Goal: Task Accomplishment & Management: Manage account settings

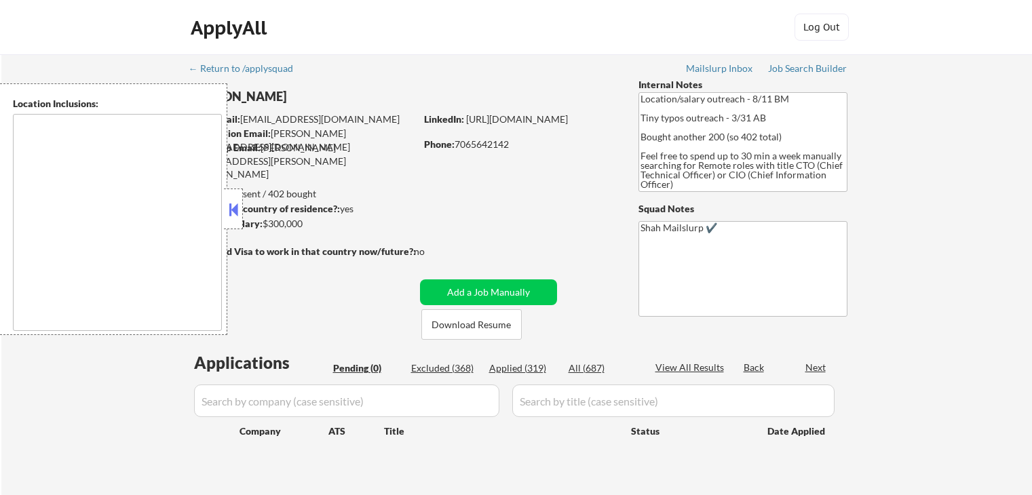
scroll to position [127, 0]
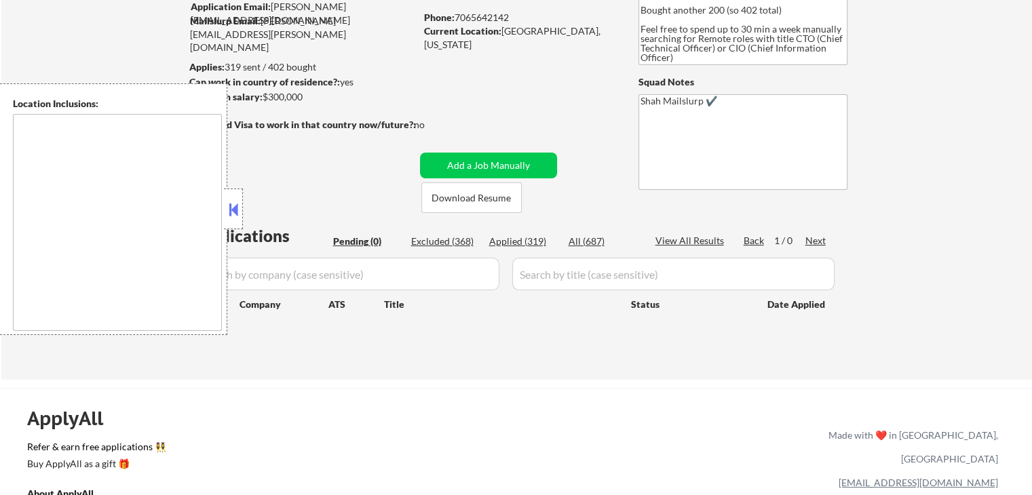
drag, startPoint x: 503, startPoint y: 239, endPoint x: 475, endPoint y: 166, distance: 78.3
click at [503, 238] on div "Applied (319)" at bounding box center [523, 242] width 68 height 14
select select ""applied""
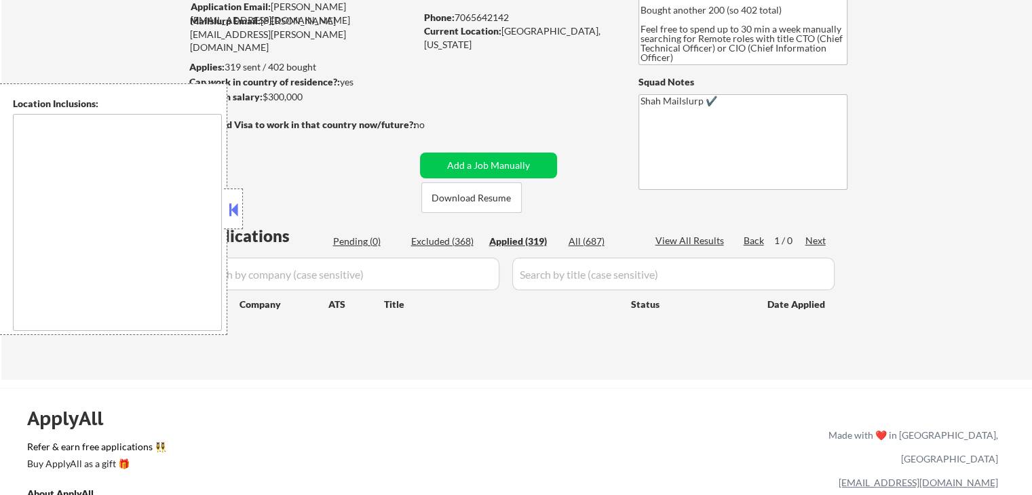
select select ""applied""
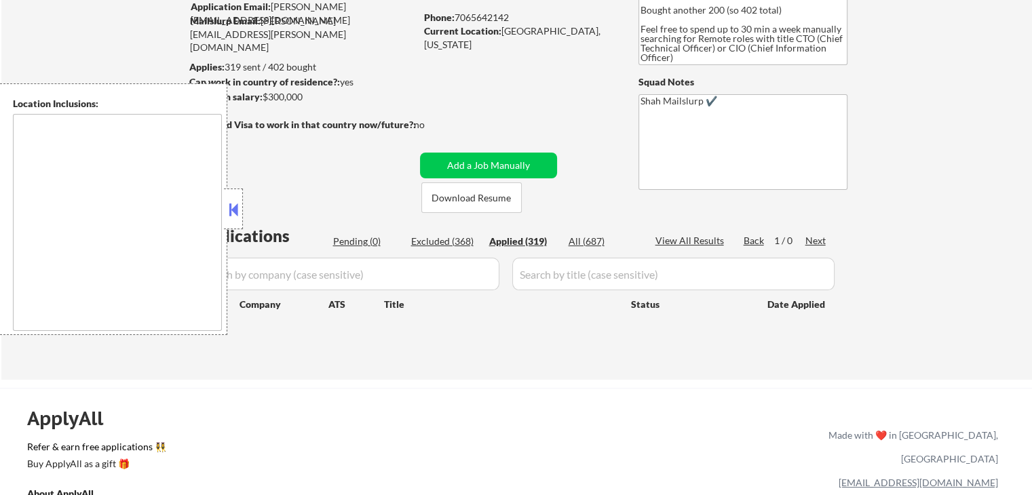
select select ""applied""
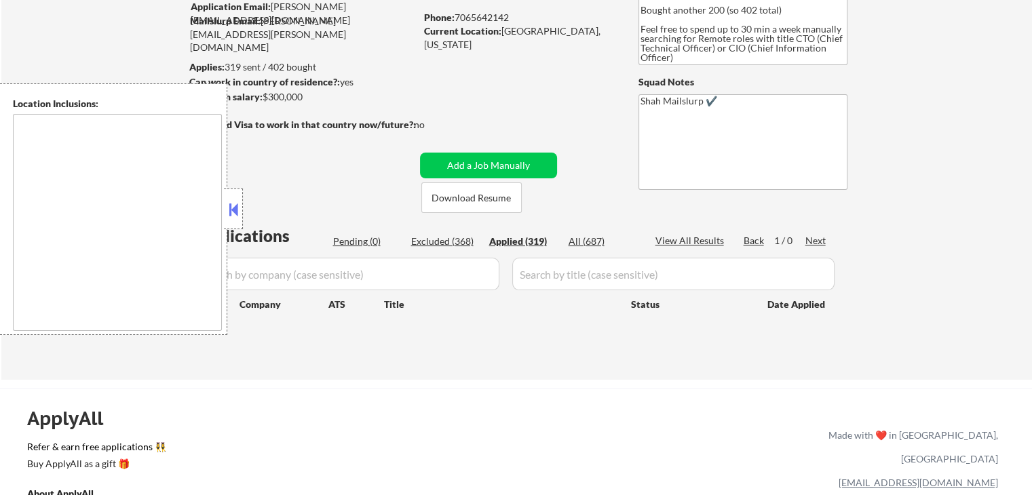
select select ""applied""
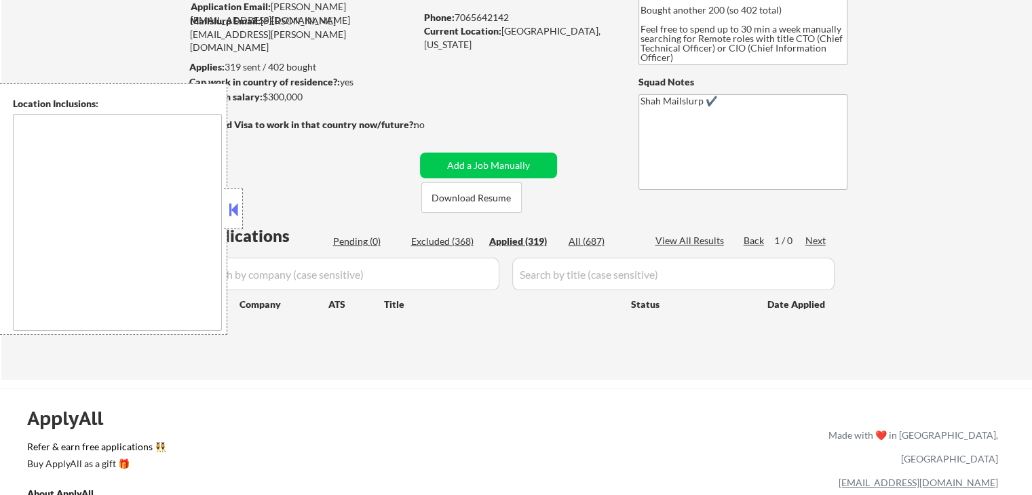
select select ""applied""
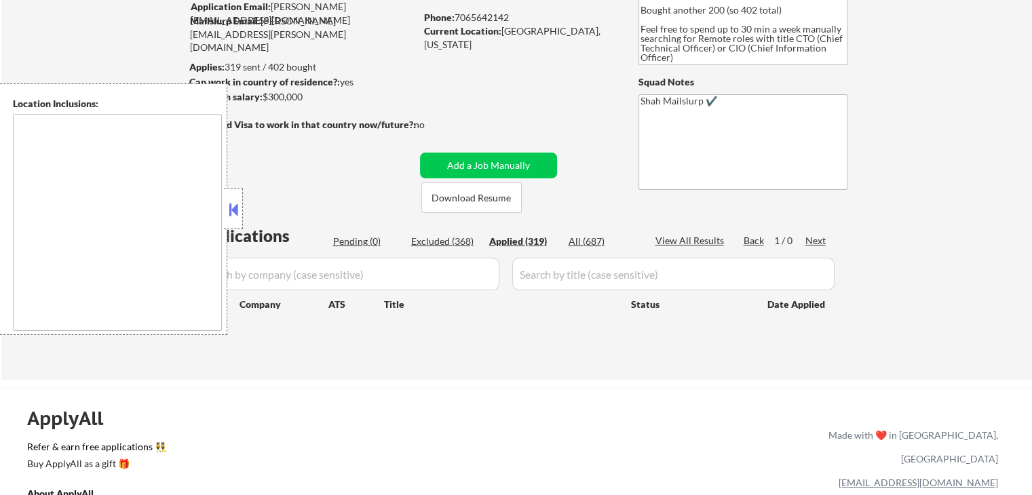
select select ""applied""
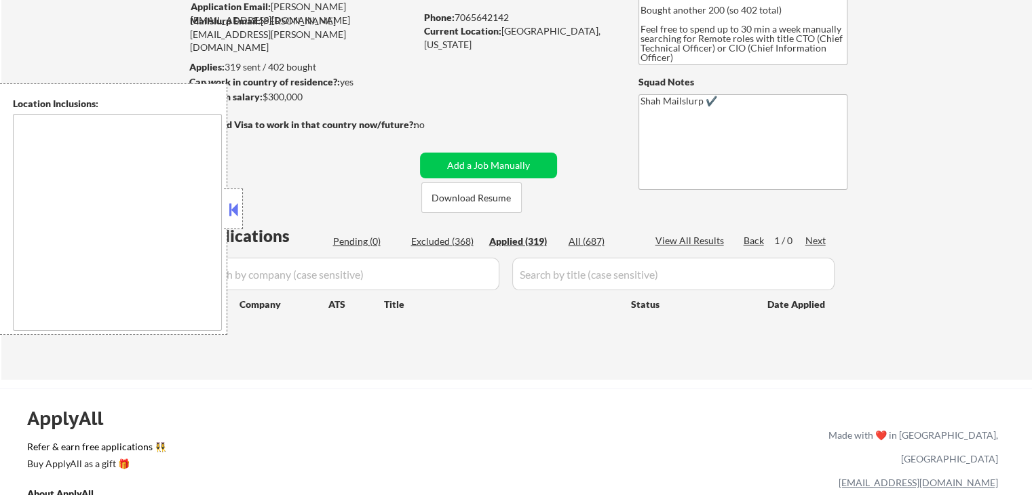
select select ""applied""
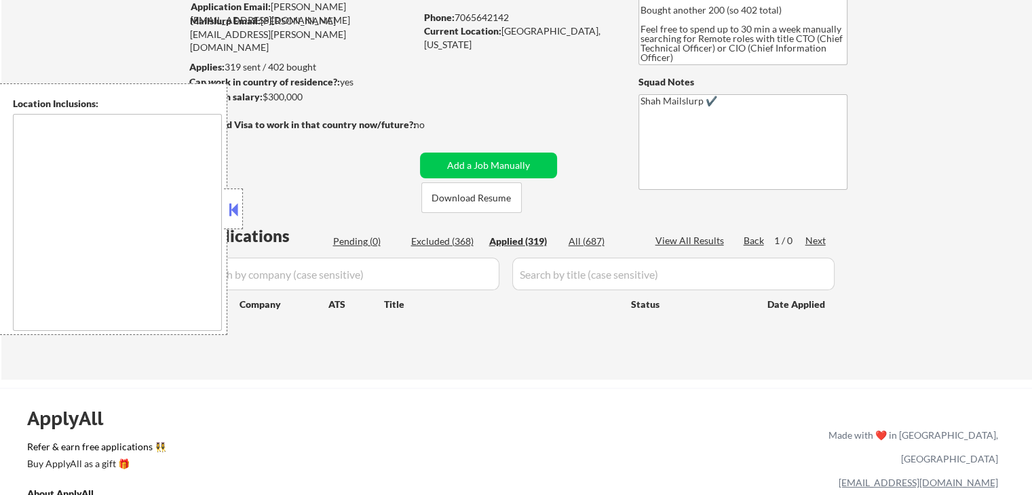
select select ""applied""
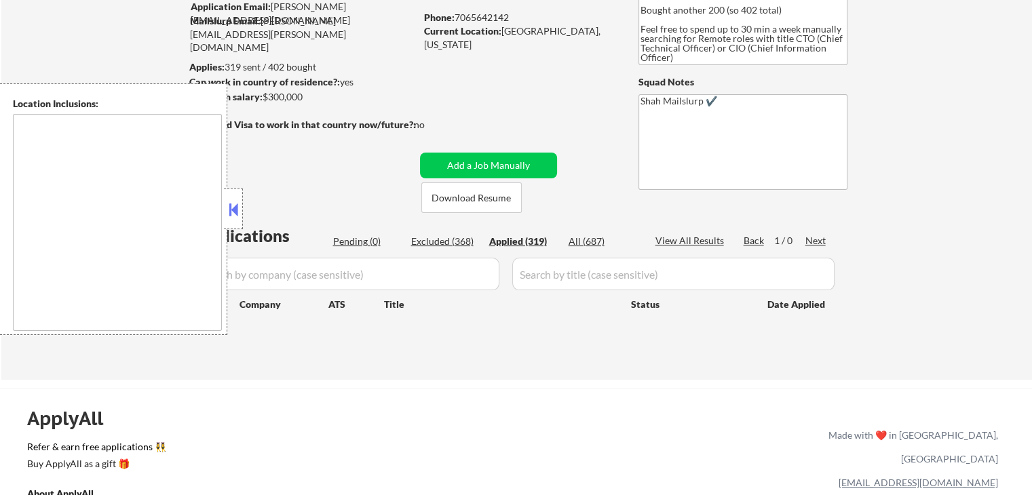
select select ""applied""
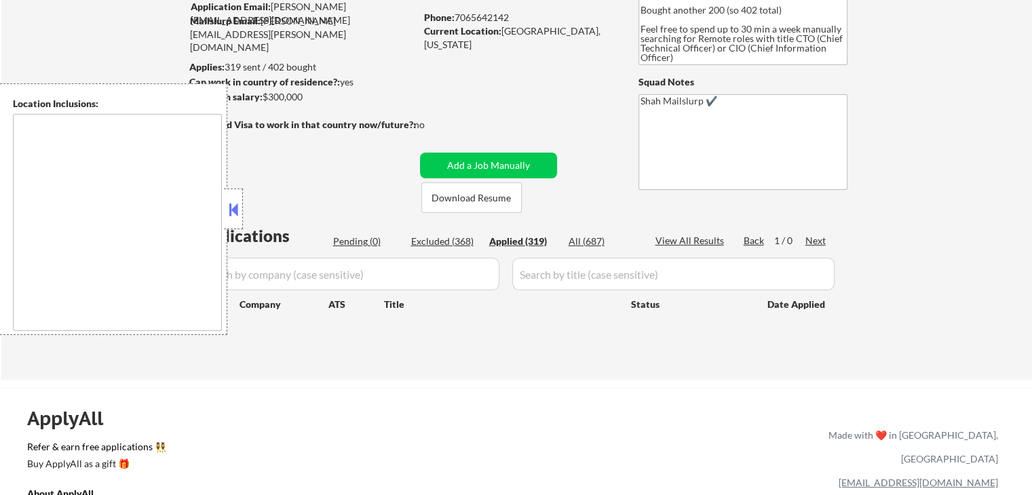
select select ""applied""
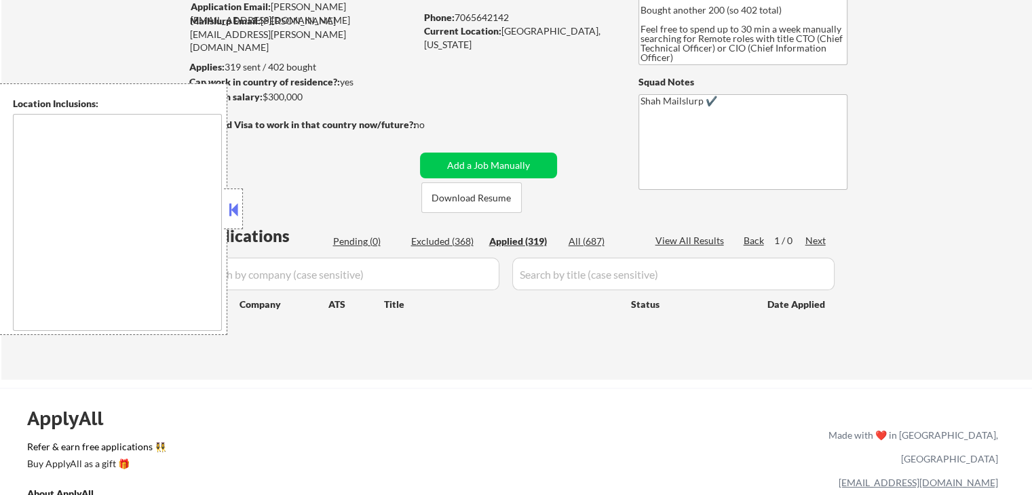
select select ""applied""
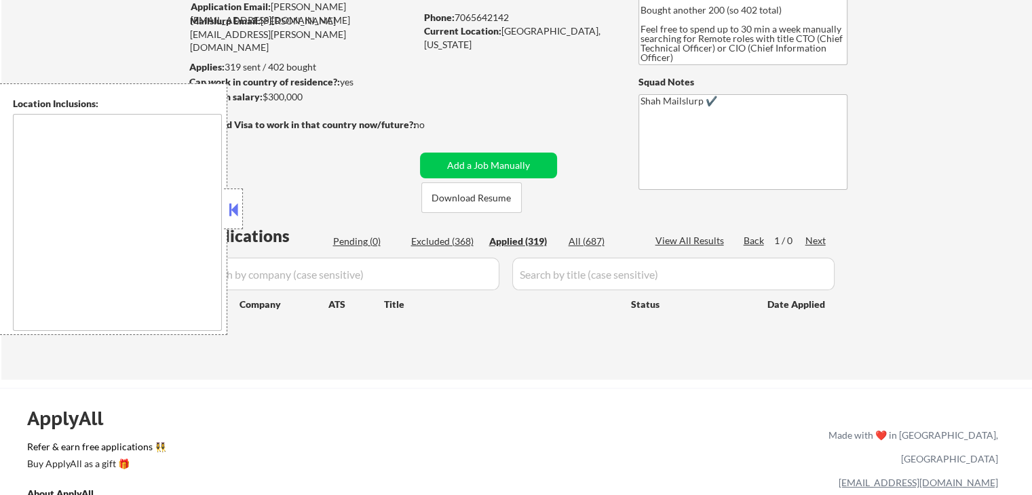
select select ""applied""
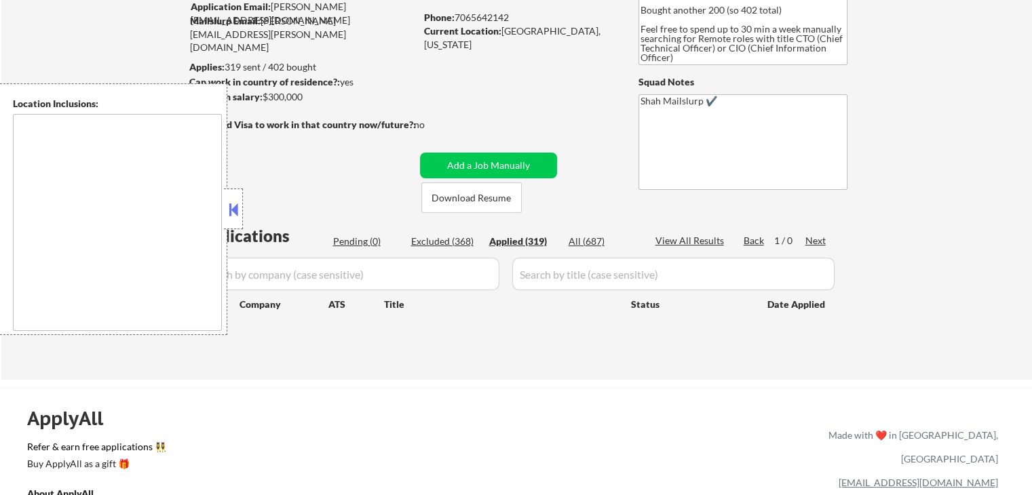
select select ""applied""
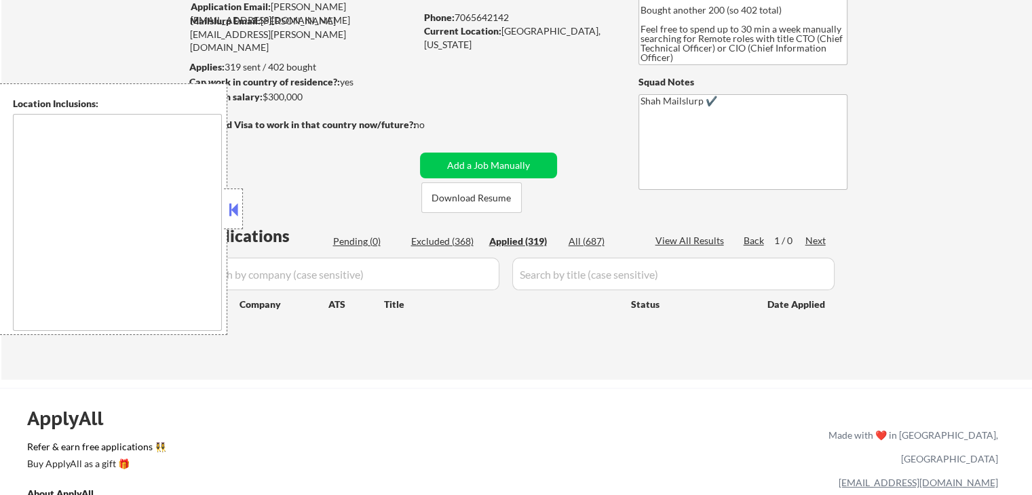
select select ""applied""
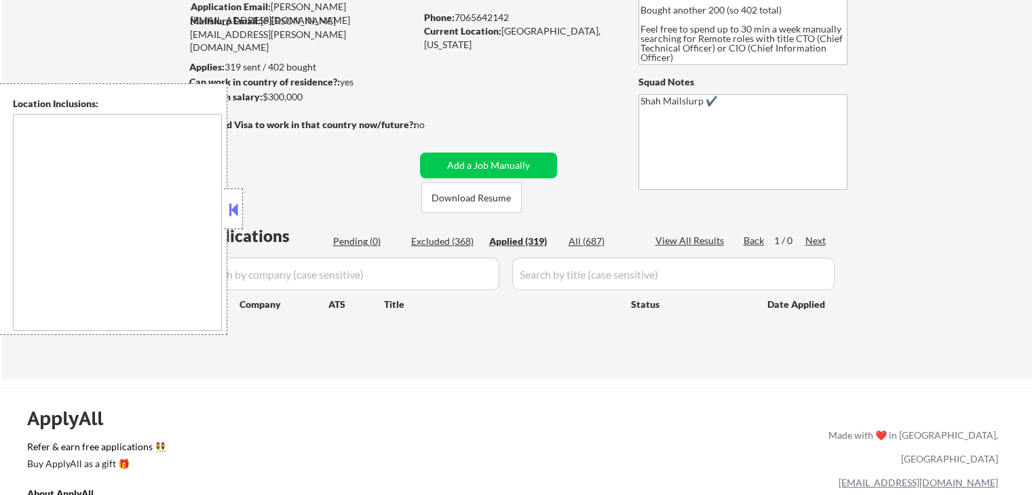
select select ""applied""
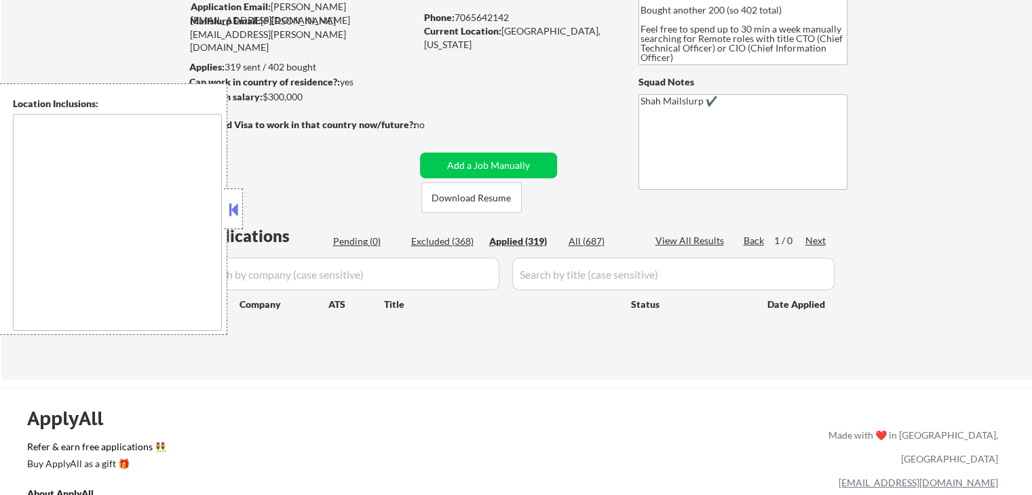
select select ""applied""
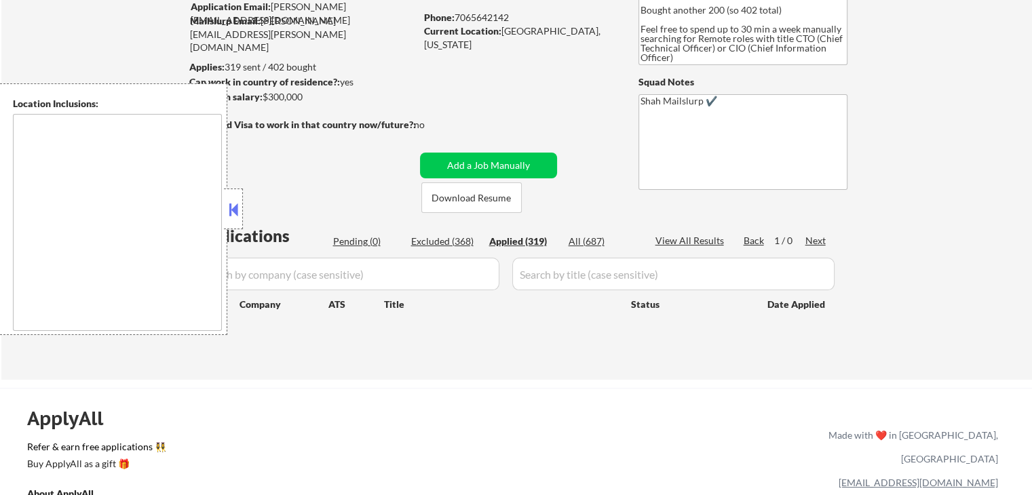
select select ""applied""
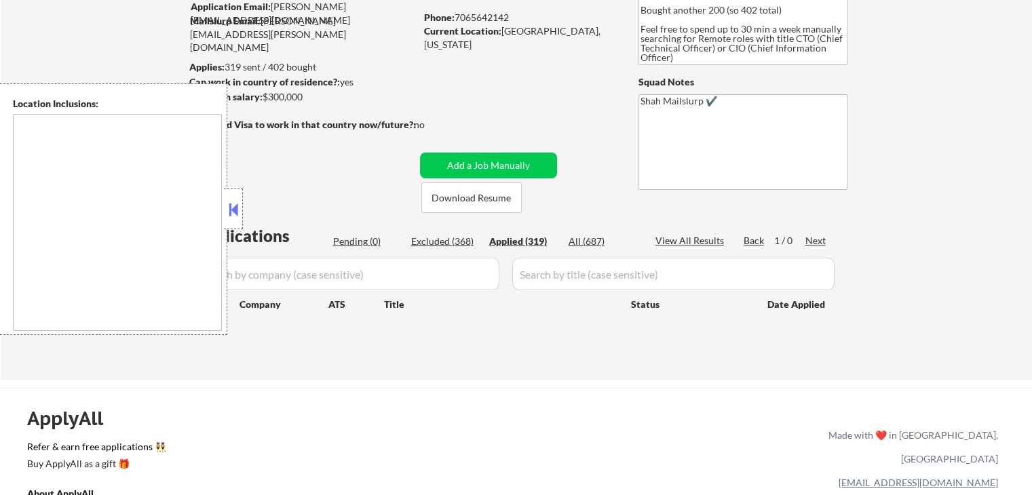
select select ""applied""
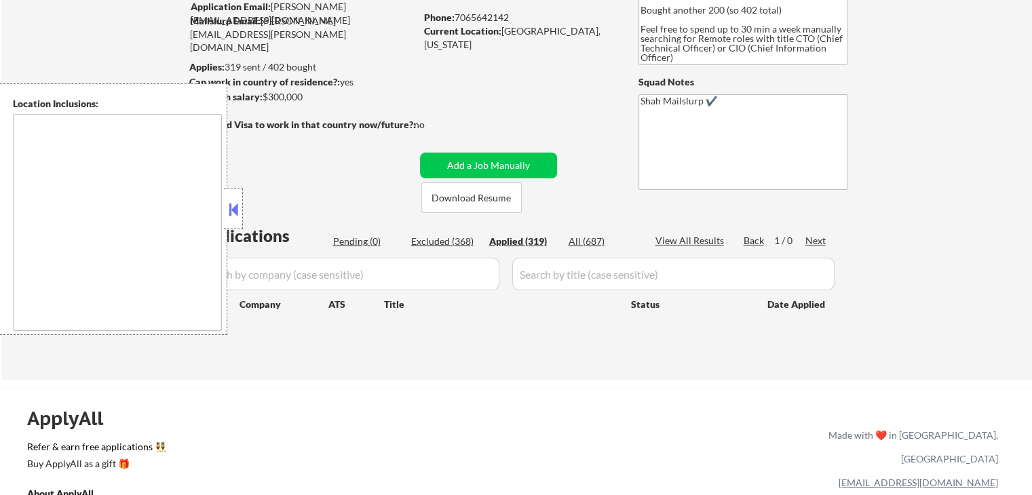
select select ""applied""
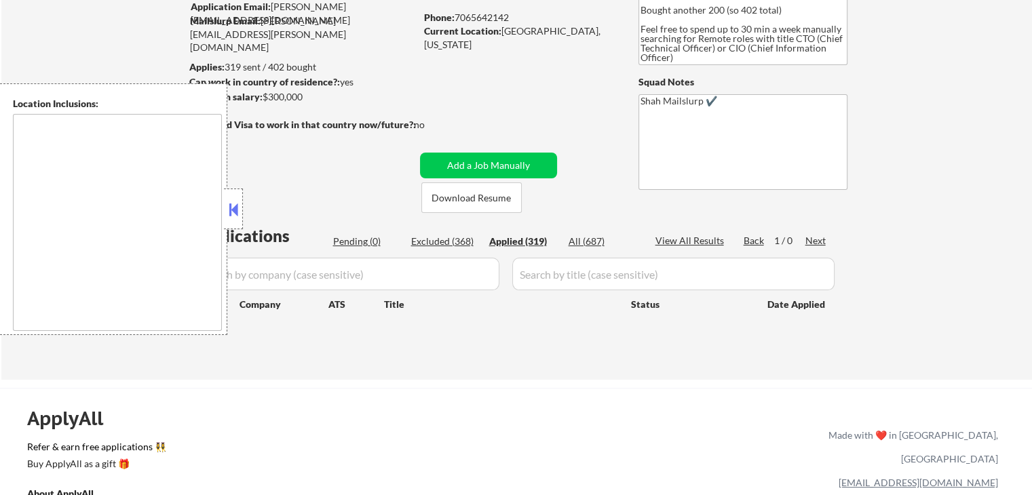
select select ""applied""
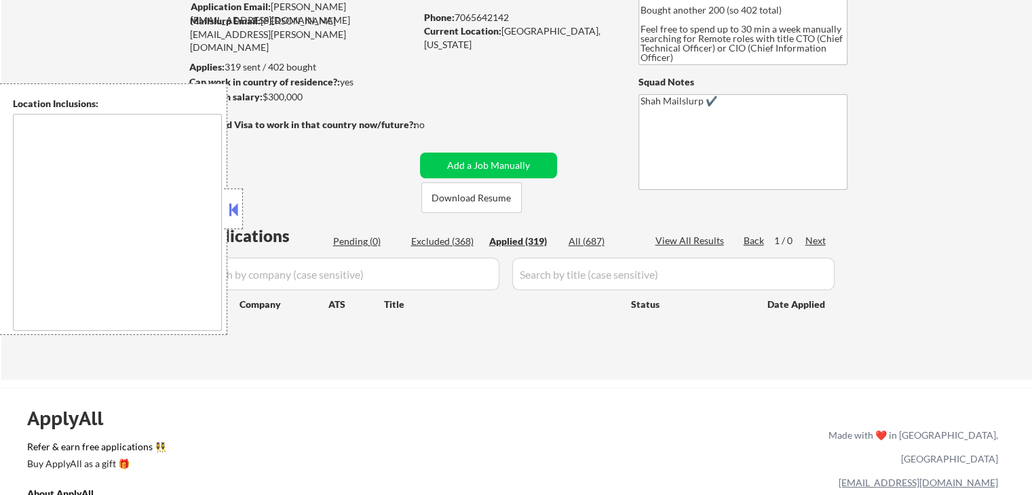
select select ""applied""
